Goal: Information Seeking & Learning: Learn about a topic

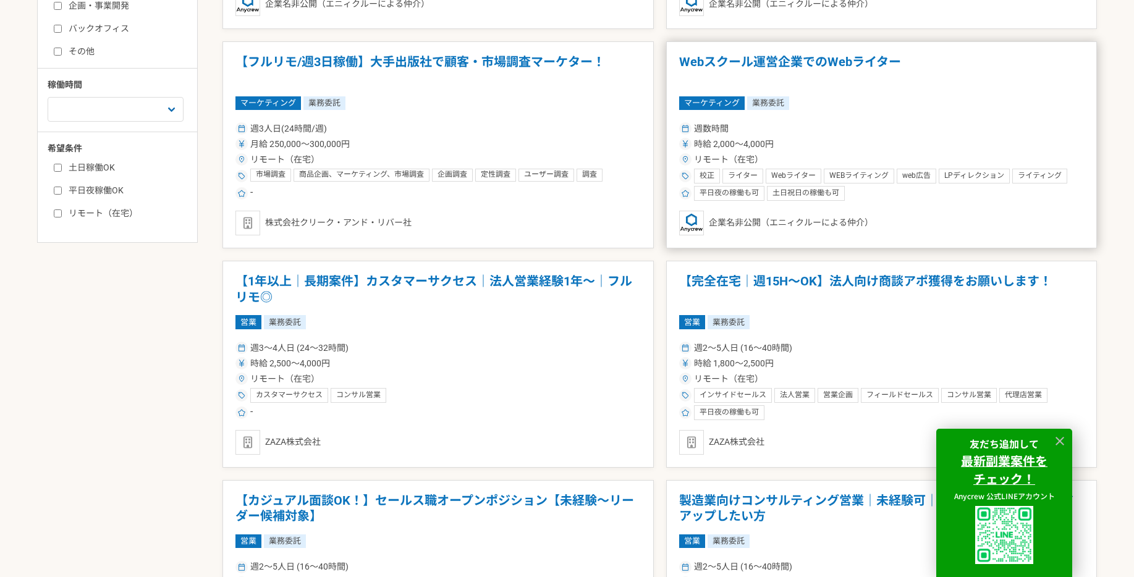
scroll to position [574, 0]
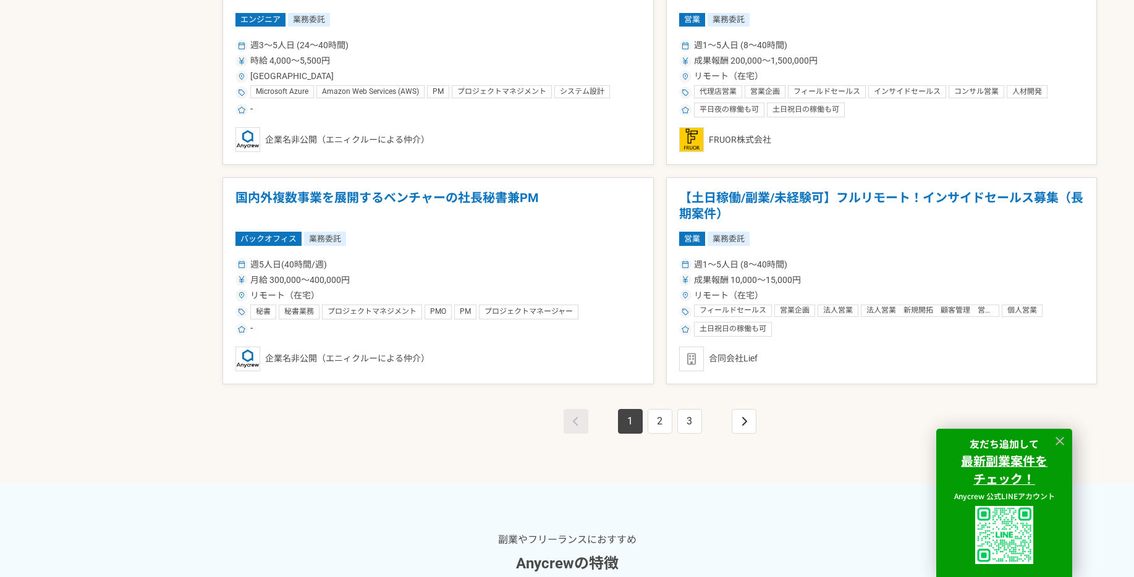
scroll to position [2198, 0]
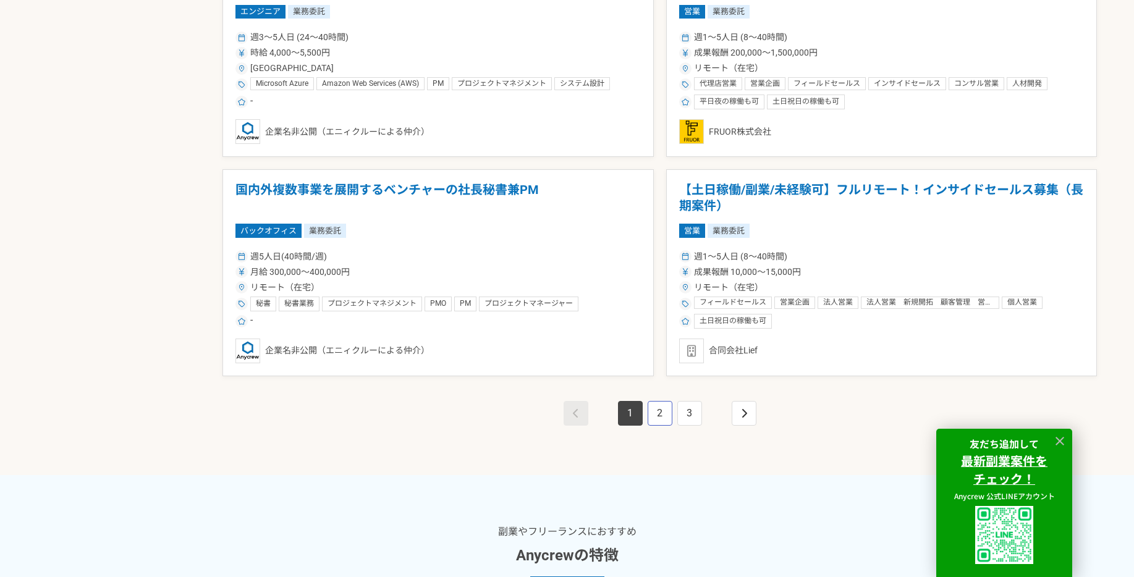
click at [665, 409] on link "2" at bounding box center [660, 413] width 25 height 25
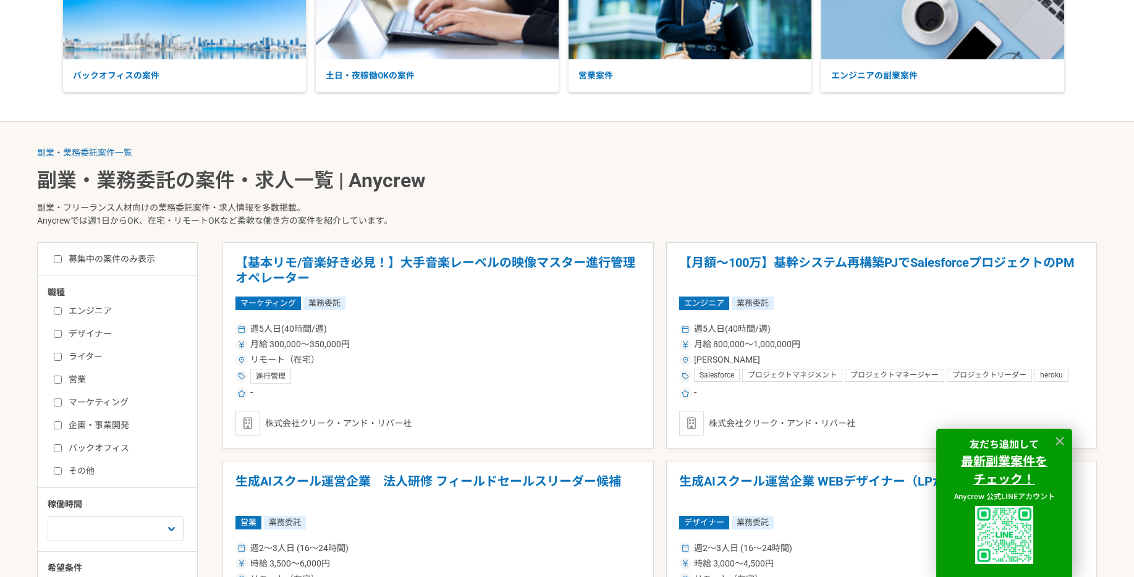
scroll to position [161, 0]
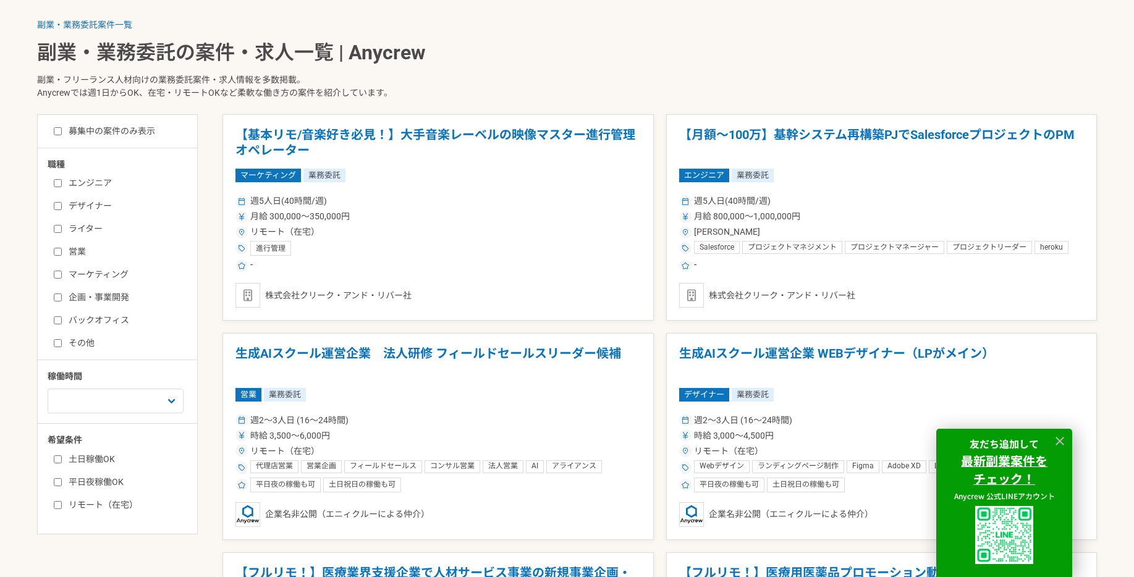
scroll to position [282, 0]
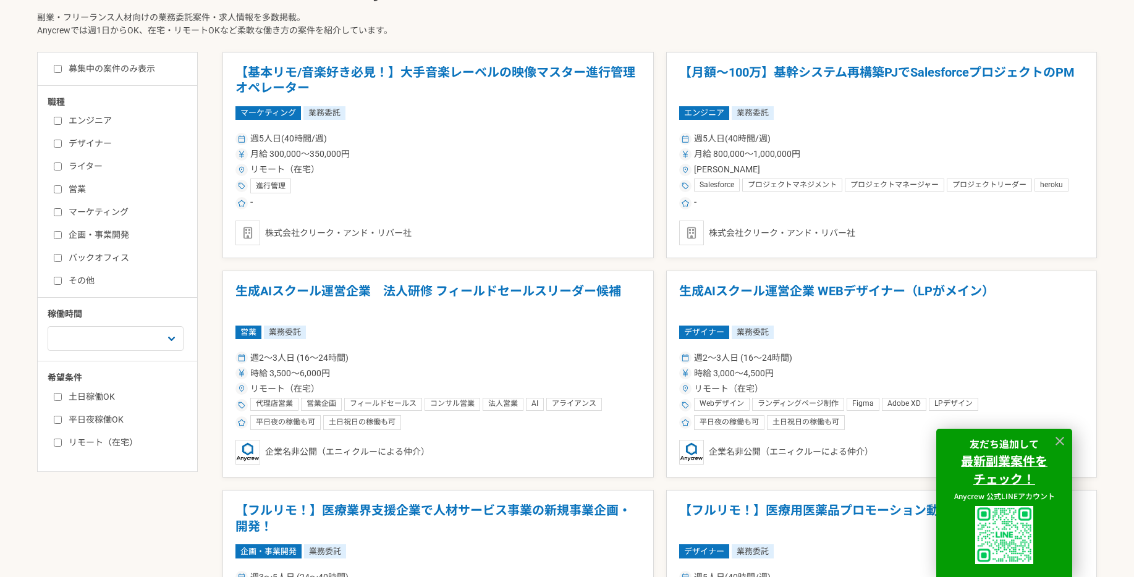
scroll to position [343, 0]
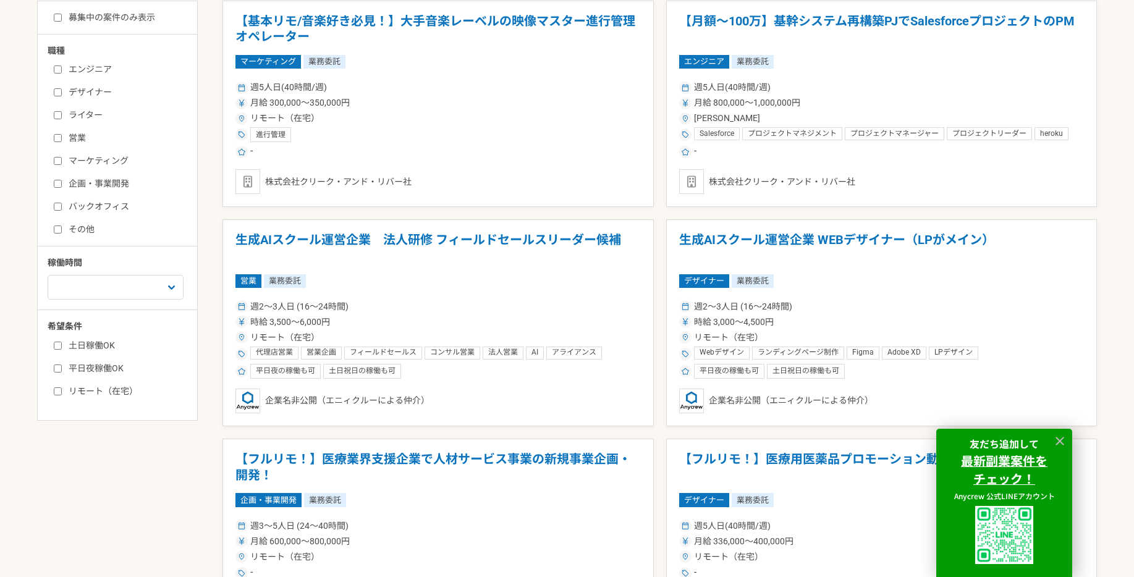
scroll to position [397, 0]
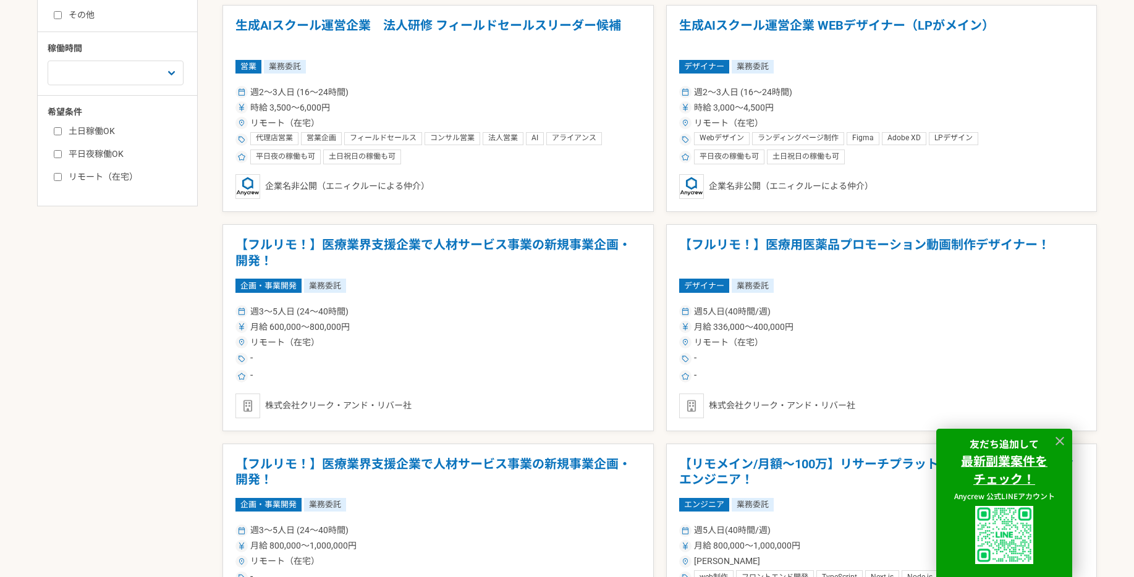
scroll to position [609, 0]
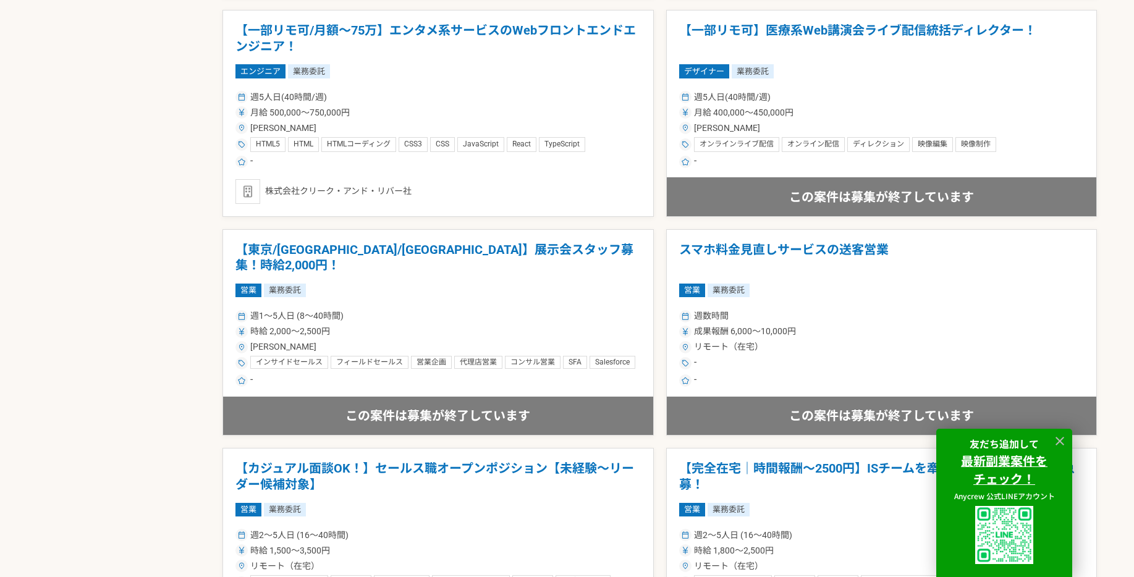
scroll to position [1262, 0]
click at [205, 318] on div "募集中の案件のみ表示 職種 エンジニア デザイナー ライター 営業 マーケティング 企画・事業開発 バックオフィス その他 稼働時間 週1人日（8時間）以下 …" at bounding box center [567, 272] width 1060 height 2279
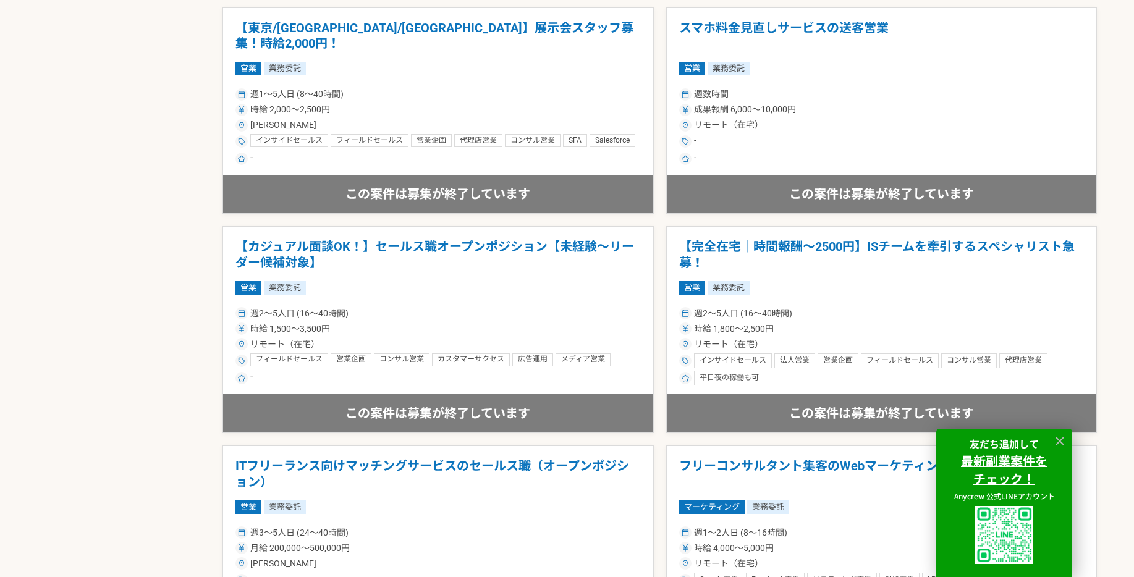
scroll to position [1484, 0]
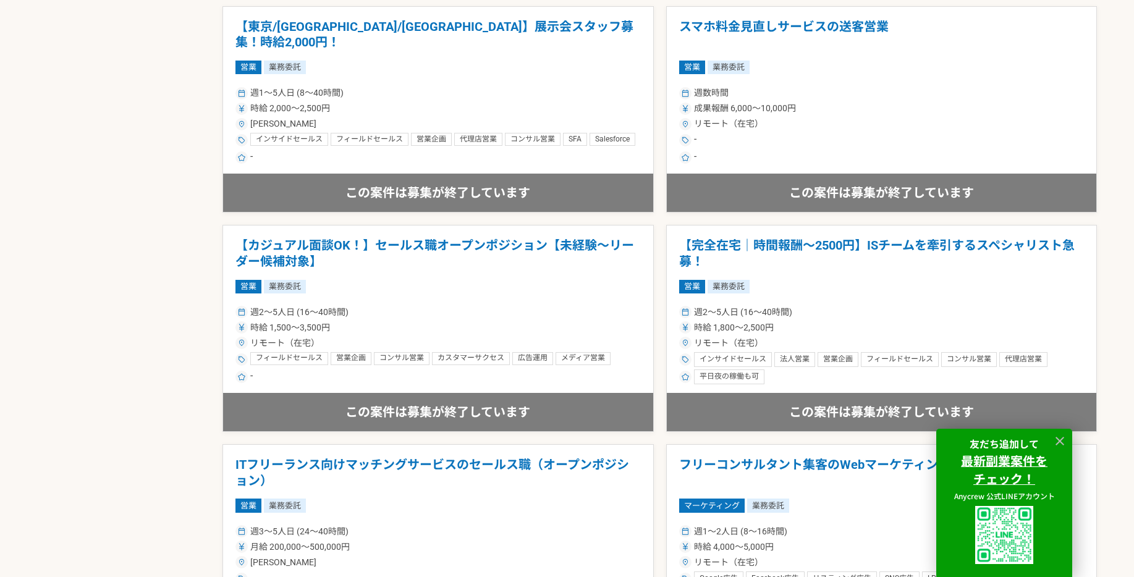
click at [205, 318] on div "募集中の案件のみ表示 職種 エンジニア デザイナー ライター 営業 マーケティング 企画・事業開発 バックオフィス その他 稼働時間 週1人日（8時間）以下 …" at bounding box center [567, 49] width 1060 height 2279
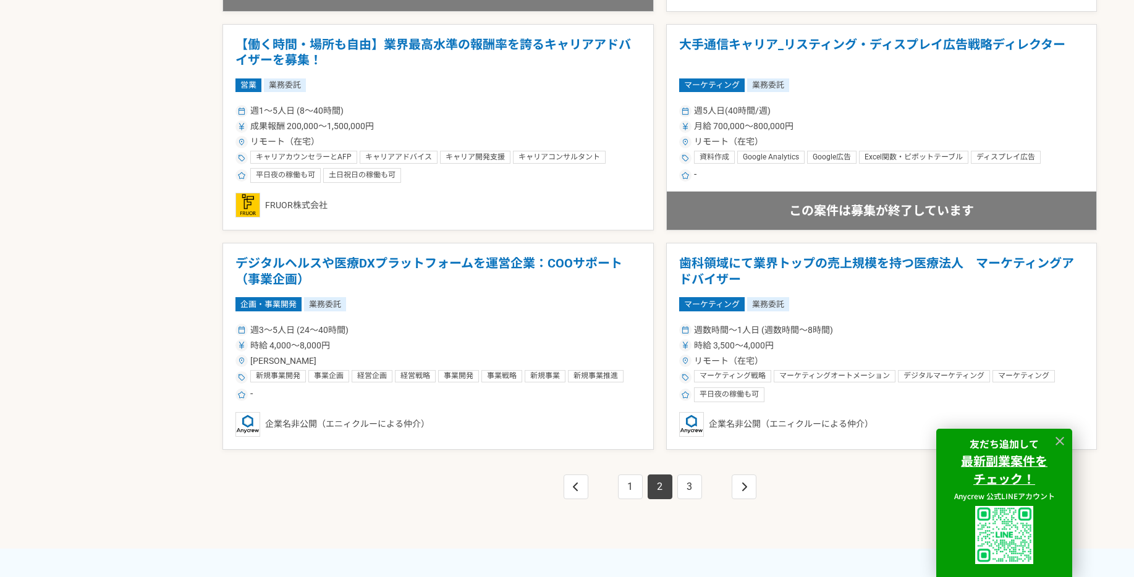
scroll to position [2129, 0]
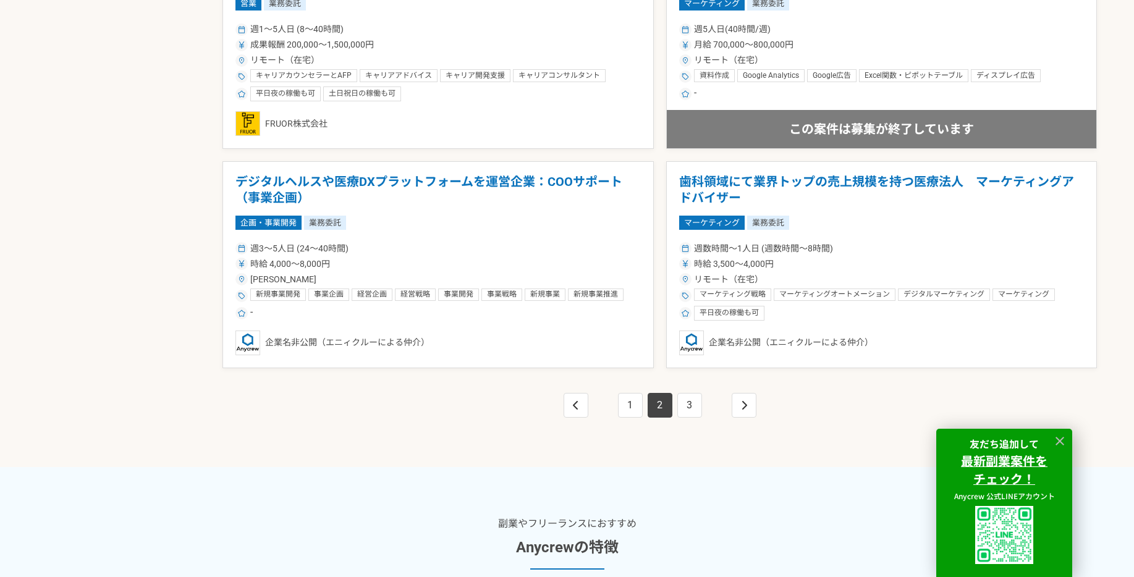
scroll to position [2213, 0]
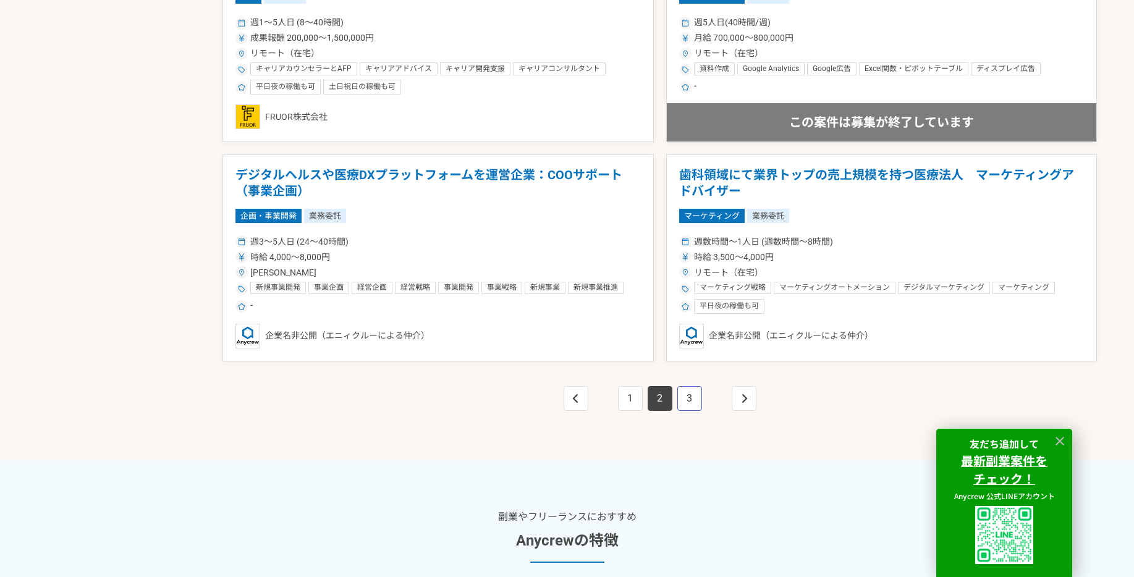
click at [690, 396] on link "3" at bounding box center [690, 398] width 25 height 25
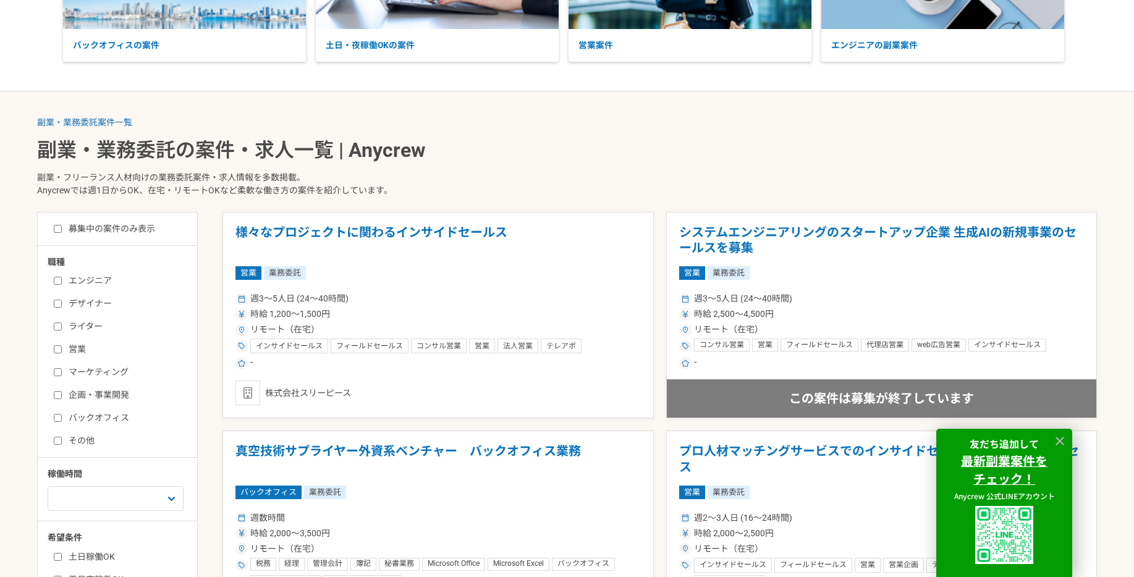
scroll to position [183, 0]
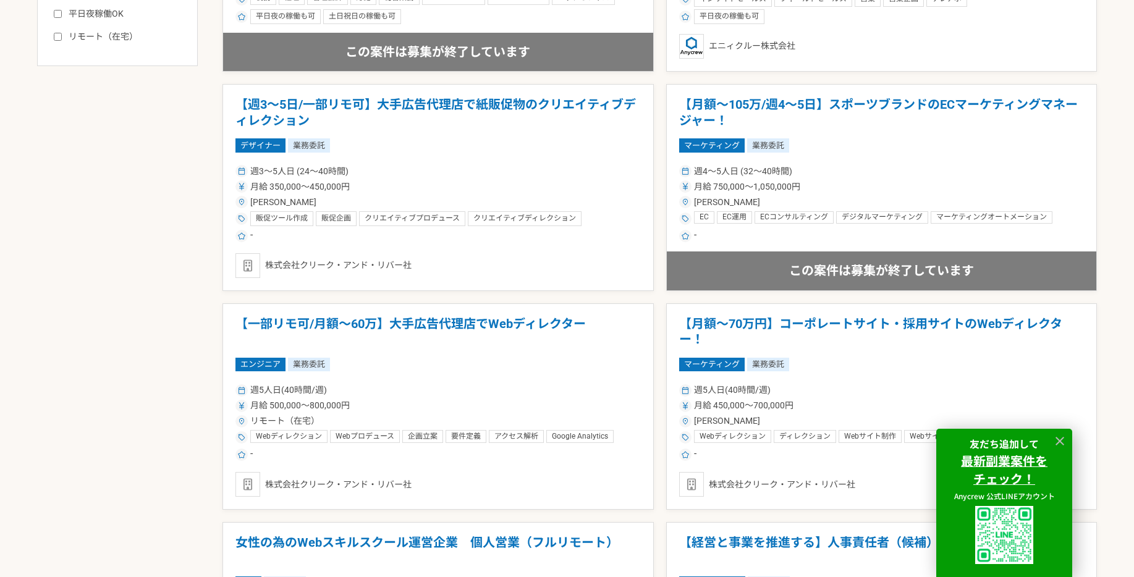
scroll to position [747, 0]
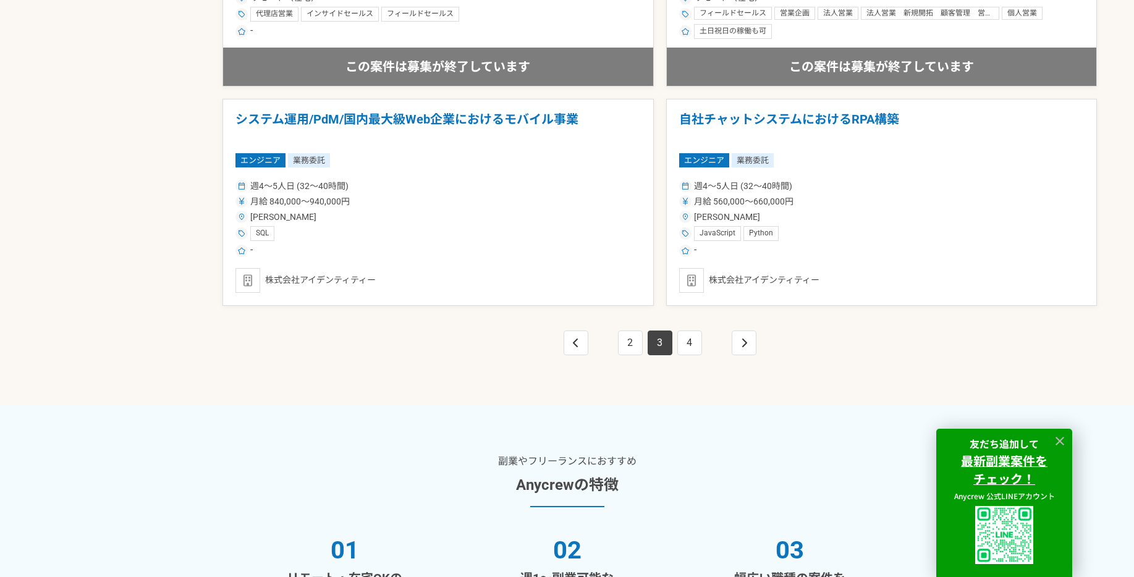
scroll to position [2276, 0]
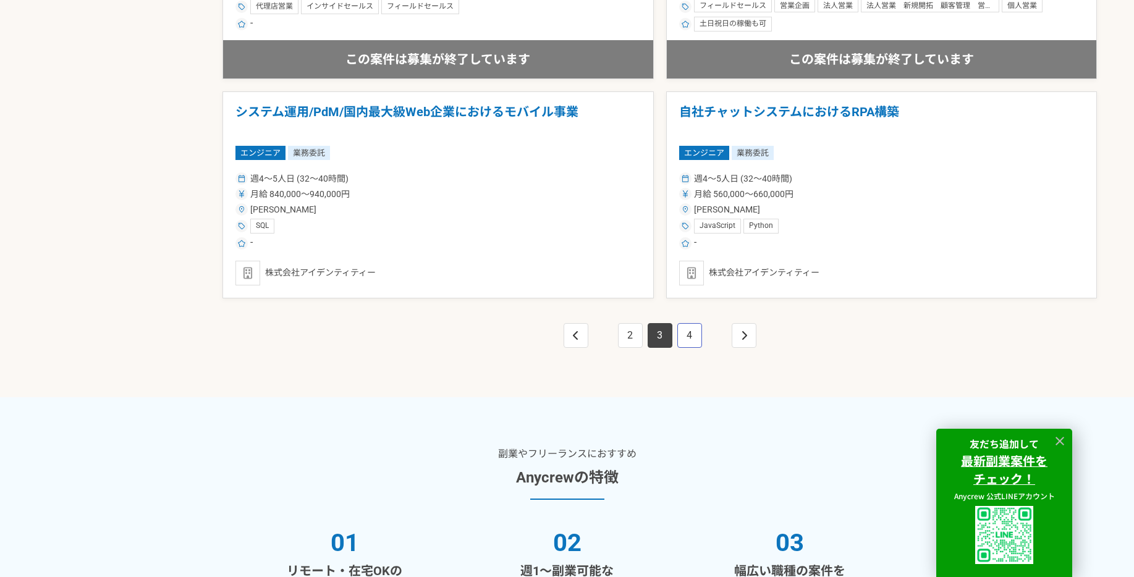
click at [687, 341] on link "4" at bounding box center [690, 335] width 25 height 25
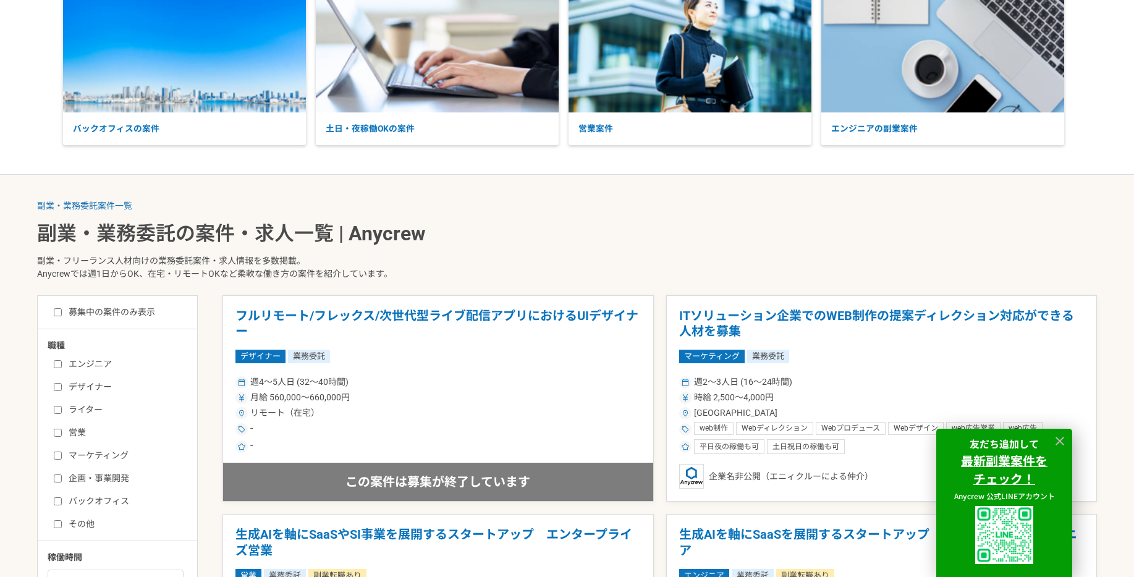
scroll to position [100, 0]
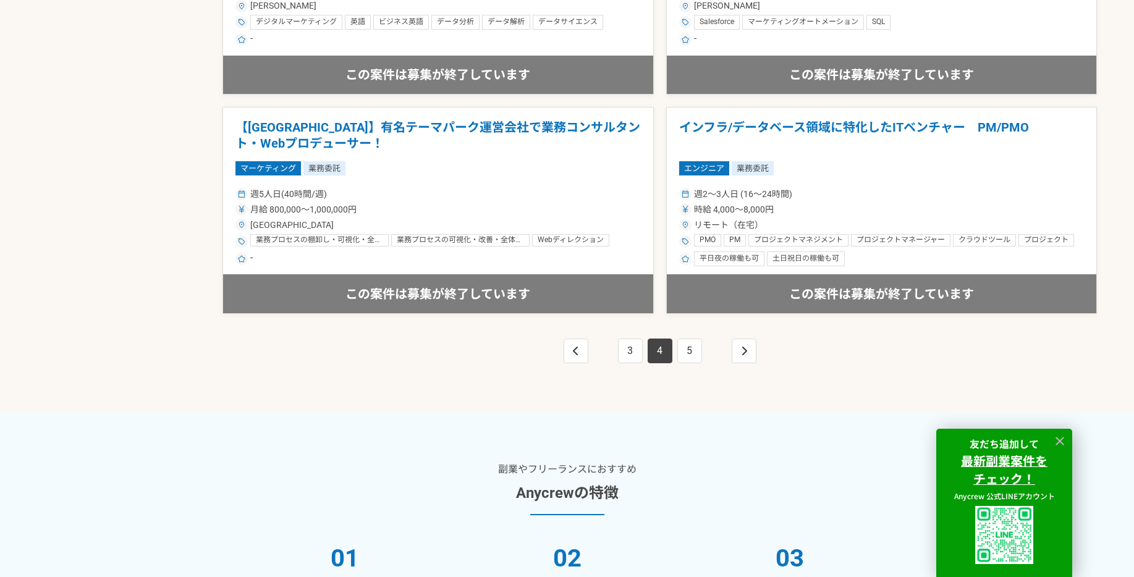
scroll to position [2280, 0]
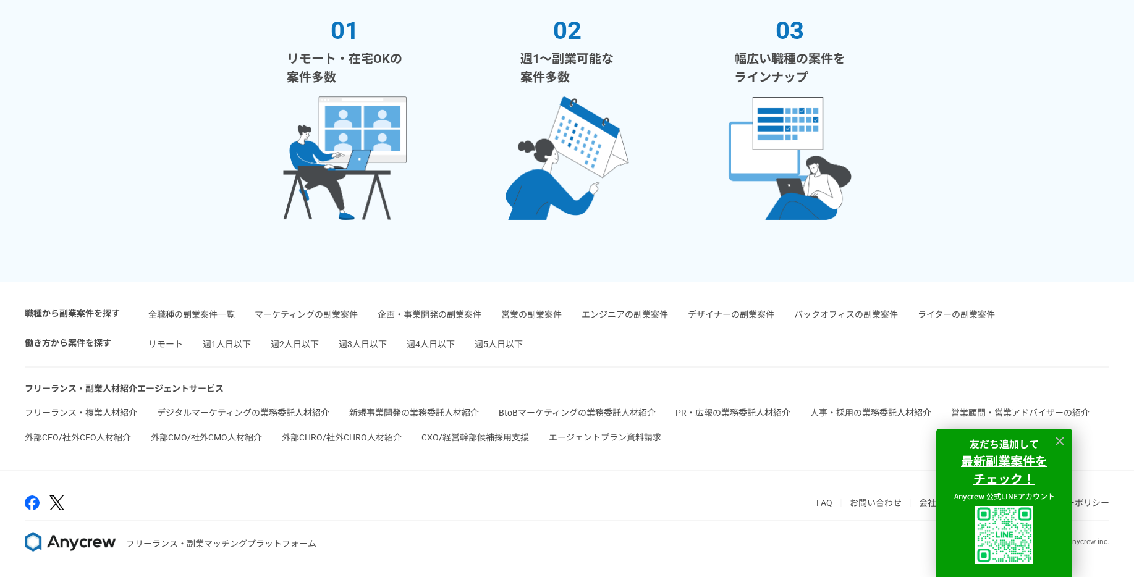
scroll to position [2788, 0]
